Goal: Complete application form

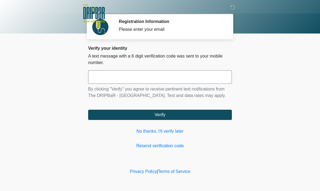
scroll to position [0, 0]
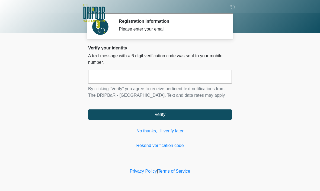
click at [160, 135] on link "No thanks, I'll verify later" at bounding box center [160, 131] width 144 height 6
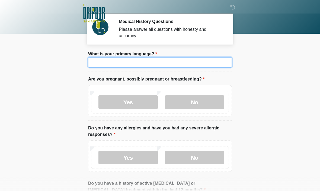
click at [171, 62] on input "What is your primary language?" at bounding box center [160, 62] width 144 height 10
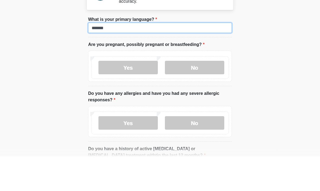
type input "*******"
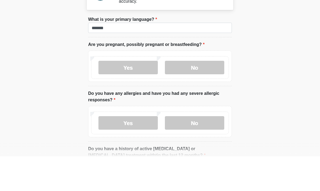
click at [135, 96] on label "Yes" at bounding box center [127, 103] width 59 height 14
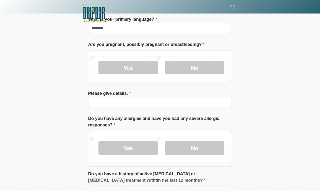
click at [206, 68] on label "No" at bounding box center [194, 68] width 59 height 14
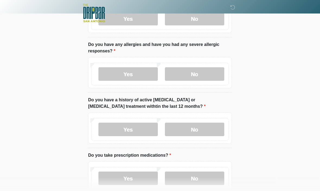
scroll to position [87, 0]
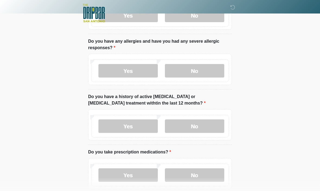
click at [212, 69] on label "No" at bounding box center [194, 71] width 59 height 14
click at [206, 123] on label "No" at bounding box center [194, 127] width 59 height 14
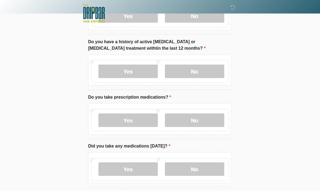
click at [204, 121] on label "No" at bounding box center [194, 121] width 59 height 14
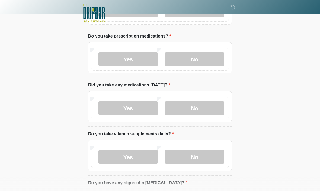
scroll to position [205, 0]
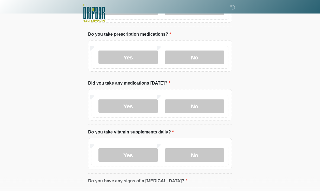
click at [200, 108] on label "No" at bounding box center [194, 107] width 59 height 14
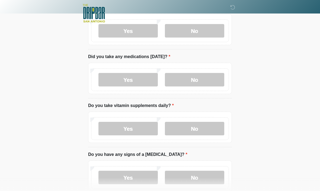
click at [200, 132] on label "No" at bounding box center [194, 129] width 59 height 14
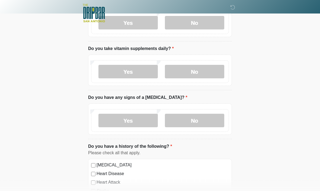
scroll to position [288, 0]
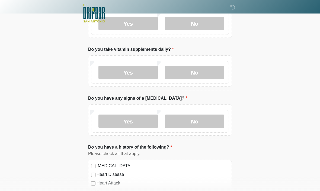
click at [146, 74] on label "Yes" at bounding box center [127, 73] width 59 height 14
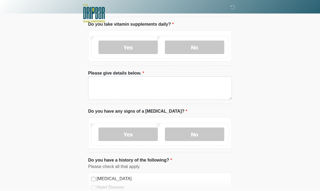
scroll to position [313, 0]
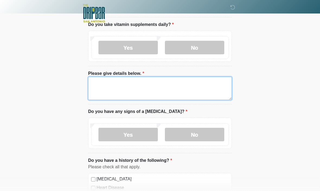
click at [178, 88] on textarea "Please give details below." at bounding box center [160, 88] width 144 height 23
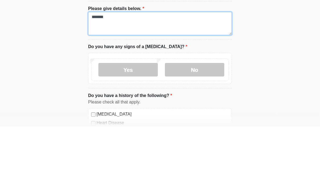
type textarea "*******"
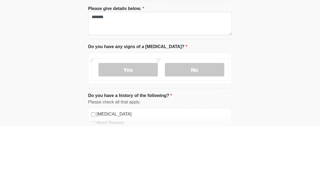
click at [202, 128] on label "No" at bounding box center [194, 135] width 59 height 14
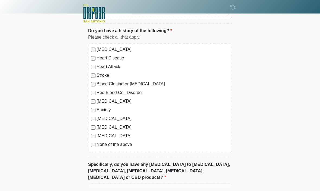
scroll to position [489, 0]
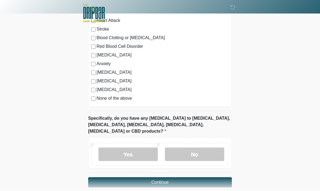
click at [198, 148] on label "No" at bounding box center [194, 155] width 59 height 14
click at [194, 178] on button "Continue" at bounding box center [160, 183] width 144 height 10
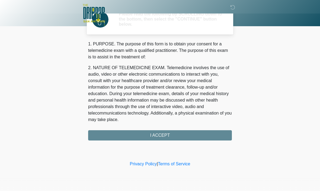
scroll to position [0, 0]
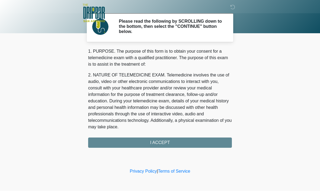
click at [165, 145] on div "1. PURPOSE. The purpose of this form is to obtain your consent for a telemedici…" at bounding box center [160, 98] width 144 height 100
click at [169, 140] on div "1. PURPOSE. The purpose of this form is to obtain your consent for a telemedici…" at bounding box center [160, 98] width 144 height 100
click at [162, 139] on div "1. PURPOSE. The purpose of this form is to obtain your consent for a telemedici…" at bounding box center [160, 98] width 144 height 100
click at [158, 142] on div "1. PURPOSE. The purpose of this form is to obtain your consent for a telemedici…" at bounding box center [160, 98] width 144 height 100
click at [182, 143] on div "1. PURPOSE. The purpose of this form is to obtain your consent for a telemedici…" at bounding box center [160, 98] width 144 height 100
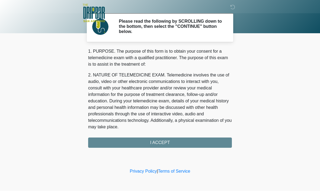
click at [144, 142] on div "1. PURPOSE. The purpose of this form is to obtain your consent for a telemedici…" at bounding box center [160, 98] width 144 height 100
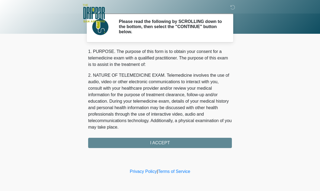
click at [136, 171] on link "Privacy Policy" at bounding box center [143, 172] width 27 height 5
click at [163, 144] on div "1. PURPOSE. The purpose of this form is to obtain your consent for a telemedici…" at bounding box center [160, 98] width 144 height 100
click at [177, 144] on div "1. PURPOSE. The purpose of this form is to obtain your consent for a telemedici…" at bounding box center [160, 98] width 144 height 100
click at [176, 143] on div "1. PURPOSE. The purpose of this form is to obtain your consent for a telemedici…" at bounding box center [160, 98] width 144 height 100
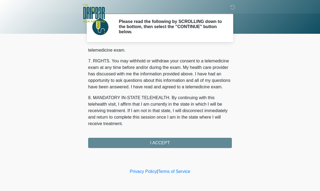
click at [166, 141] on div "1. PURPOSE. The purpose of this form is to obtain your consent for a telemedici…" at bounding box center [160, 98] width 144 height 100
click at [166, 141] on button "I ACCEPT" at bounding box center [160, 143] width 144 height 10
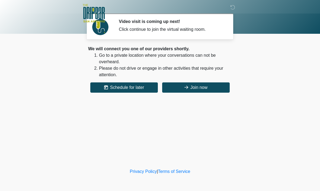
click at [218, 87] on button "Join now" at bounding box center [195, 88] width 67 height 10
